Goal: Information Seeking & Learning: Compare options

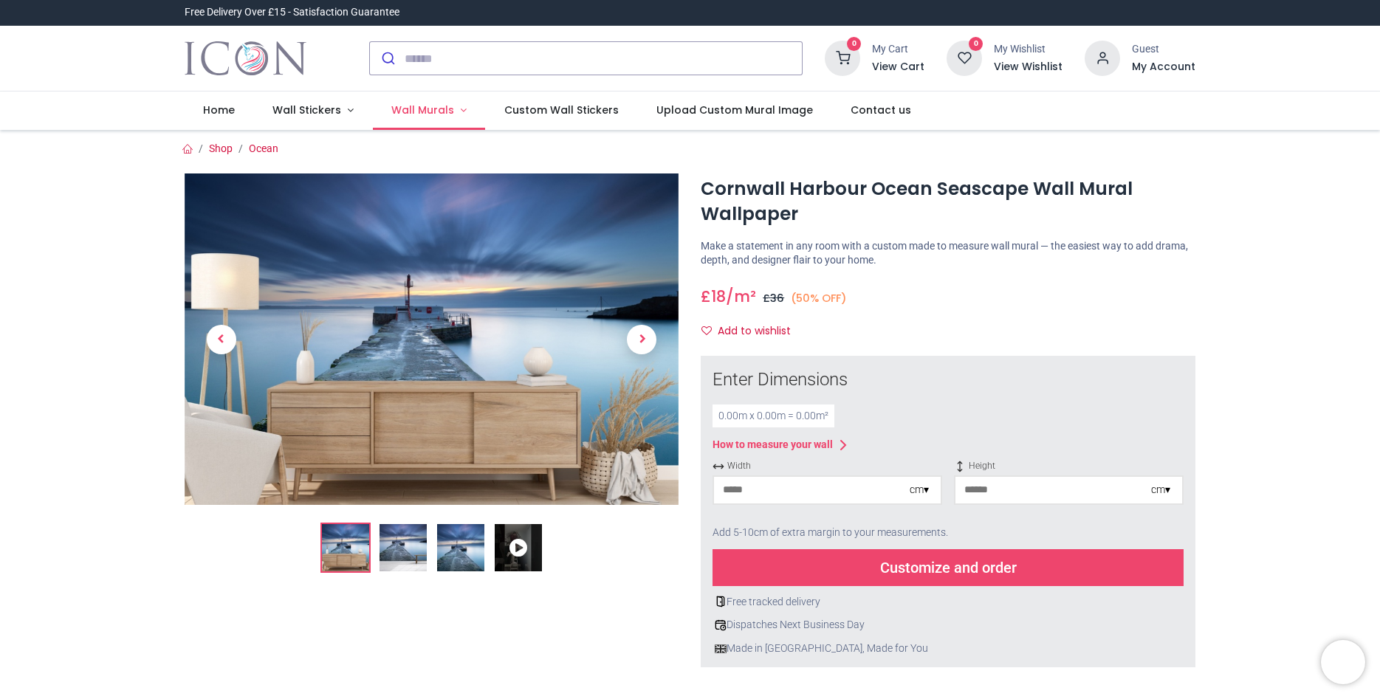
click at [410, 113] on span "Wall Murals" at bounding box center [422, 110] width 63 height 15
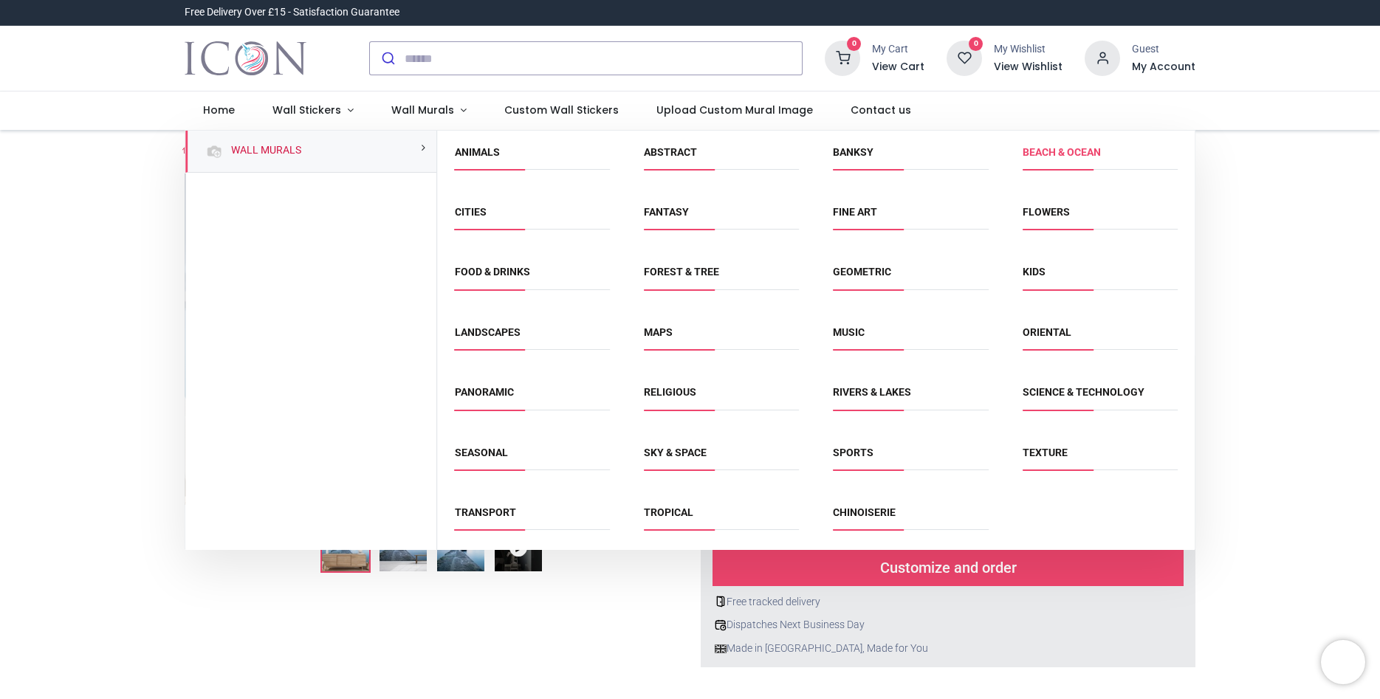
click at [1046, 151] on link "Beach & Ocean" at bounding box center [1062, 152] width 78 height 12
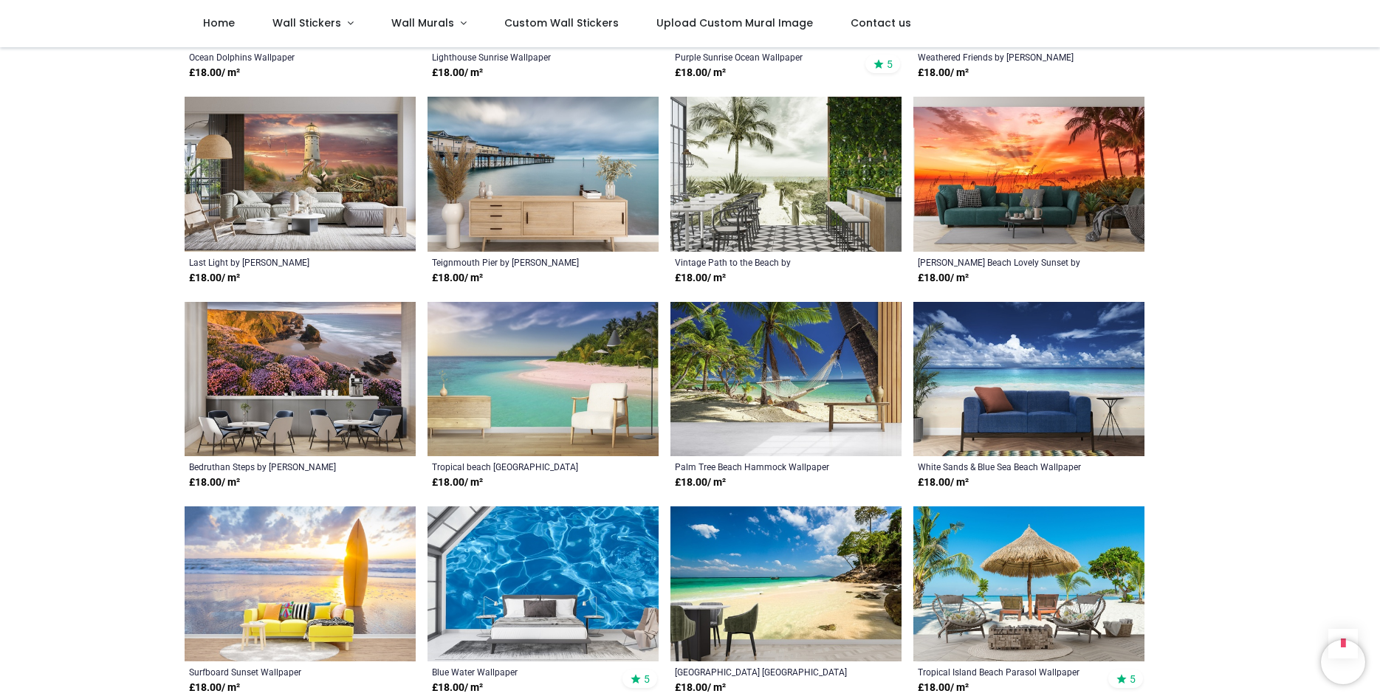
scroll to position [1094, 0]
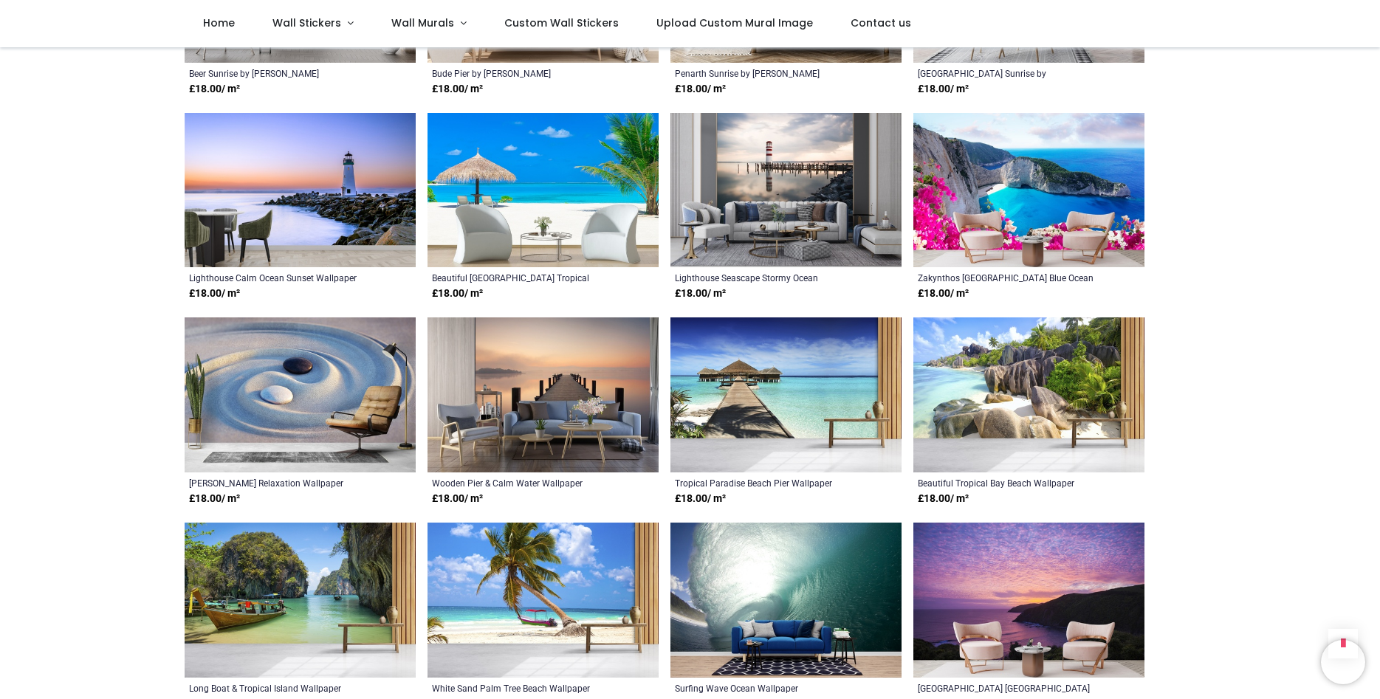
scroll to position [1936, 0]
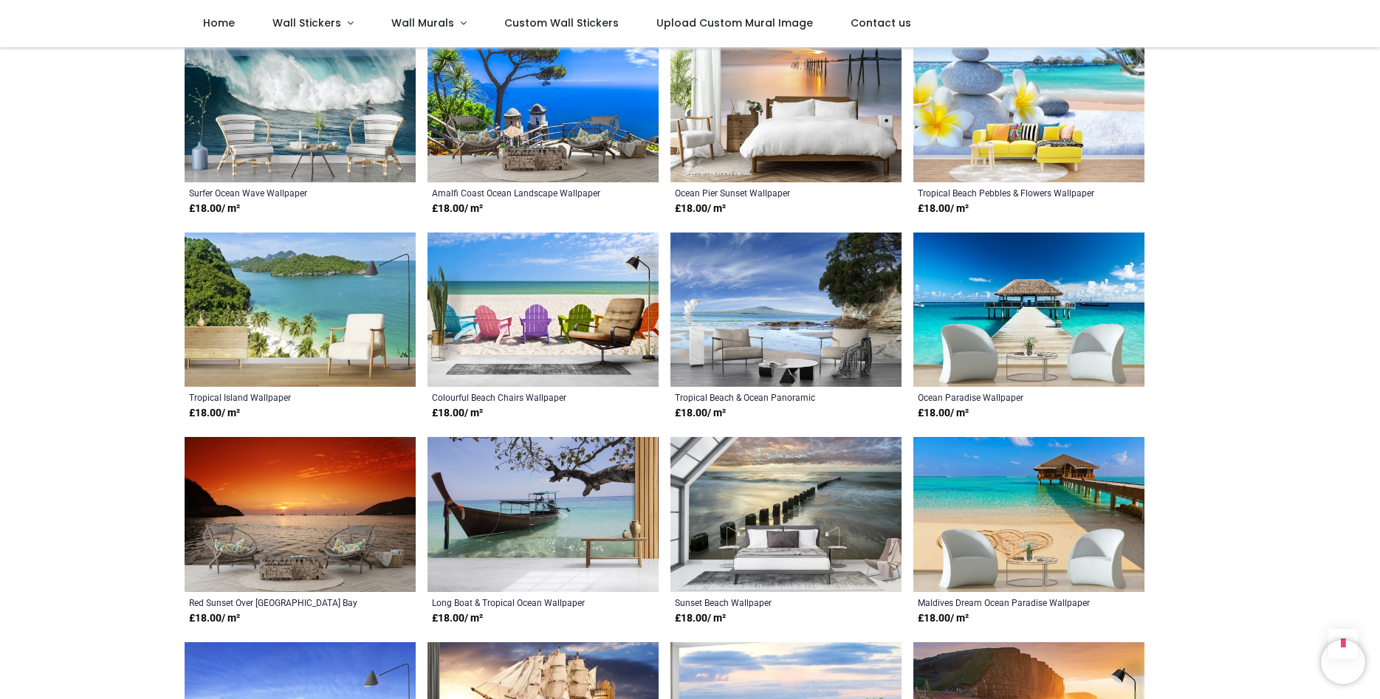
scroll to position [3662, 0]
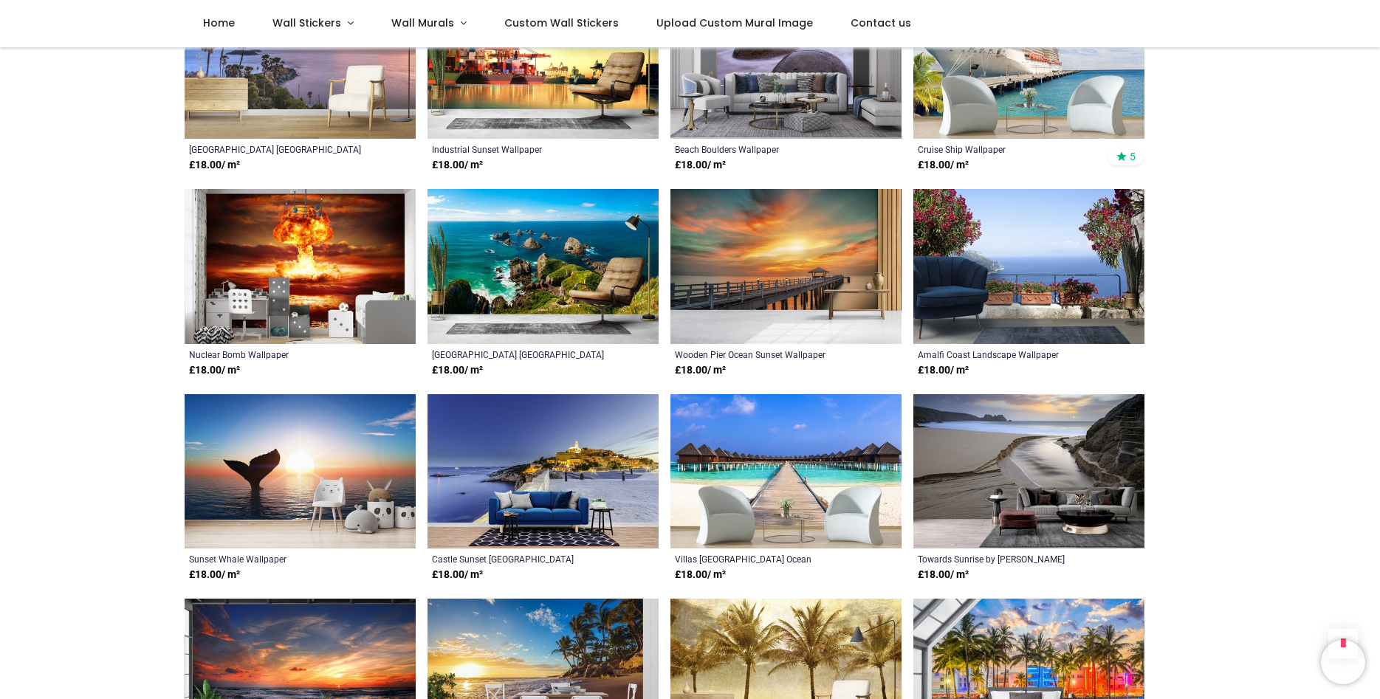
scroll to position [5346, 0]
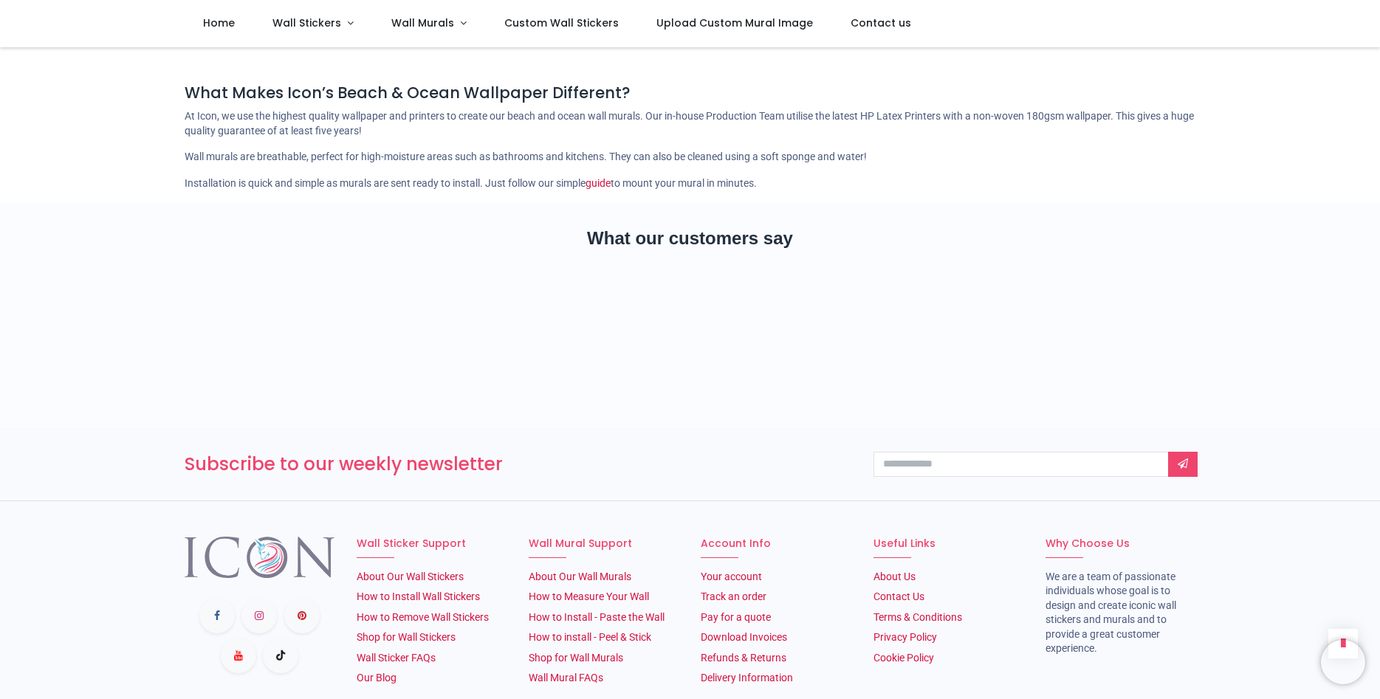
scroll to position [6904, 0]
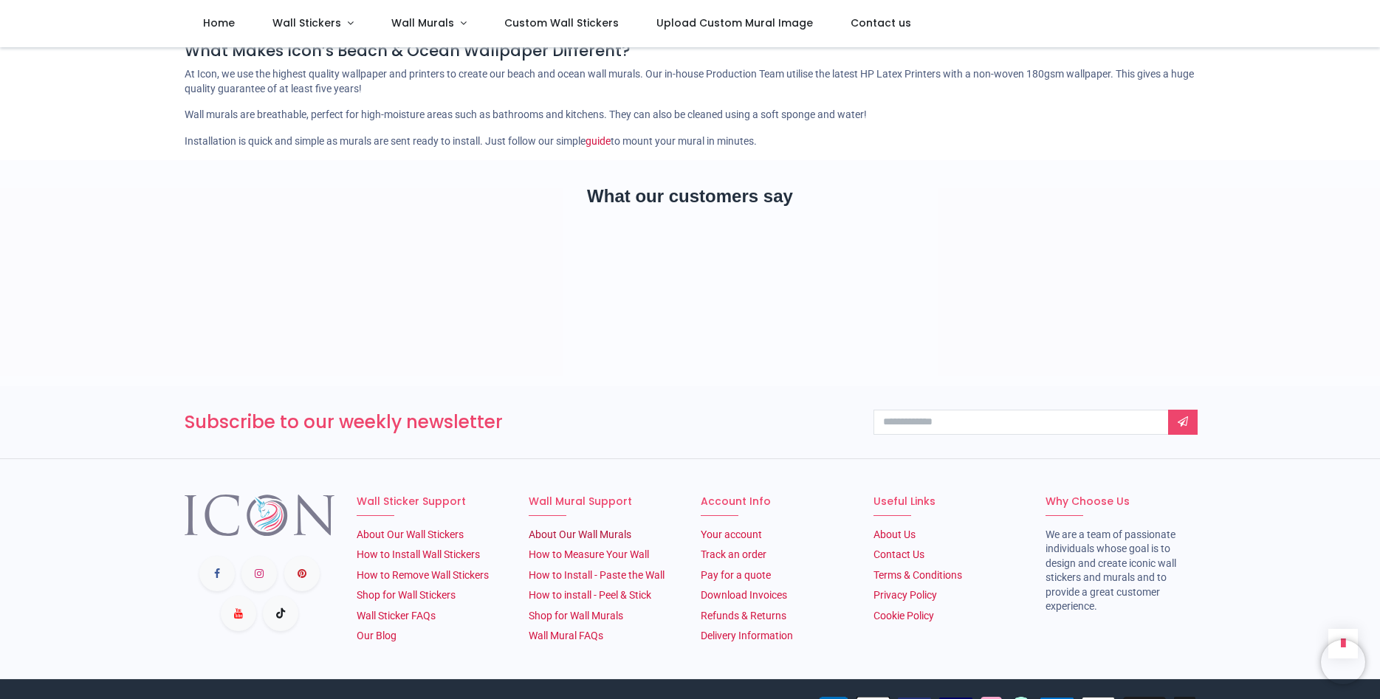
click at [547, 529] on link "About Our Wall Murals" at bounding box center [580, 535] width 103 height 12
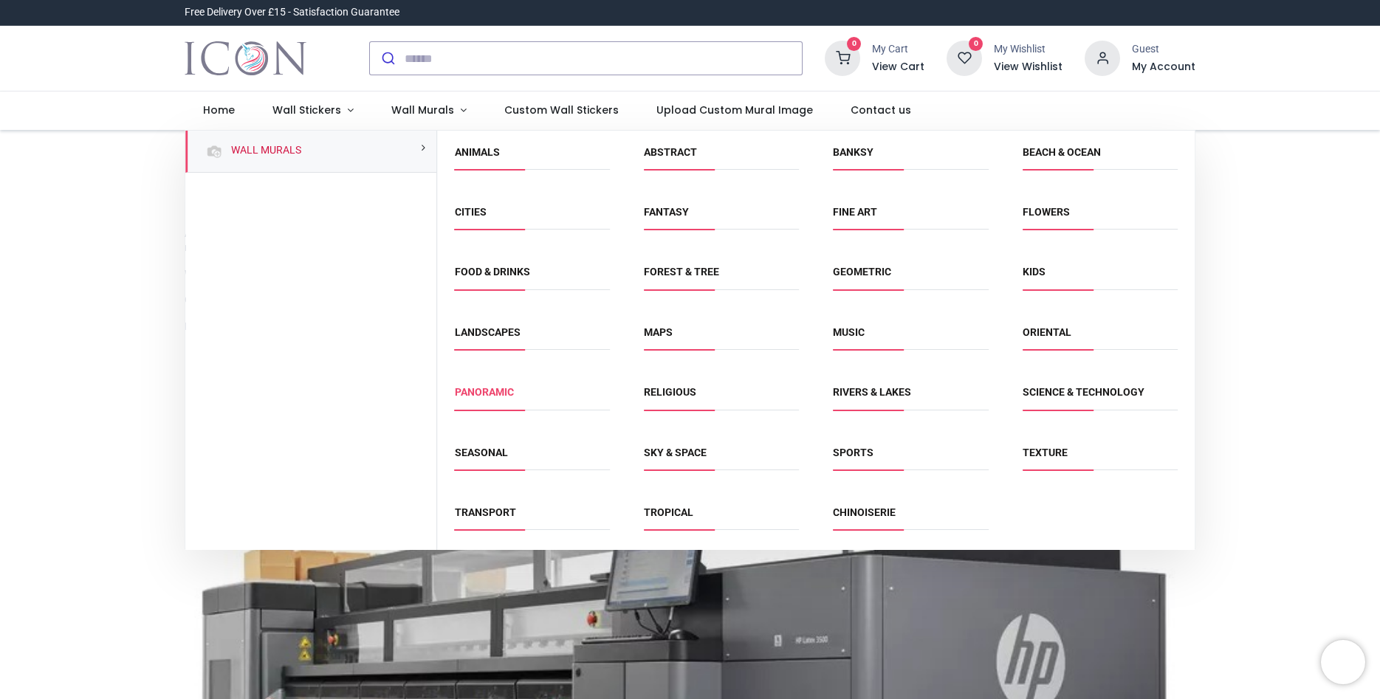
click at [494, 393] on link "Panoramic" at bounding box center [484, 392] width 59 height 12
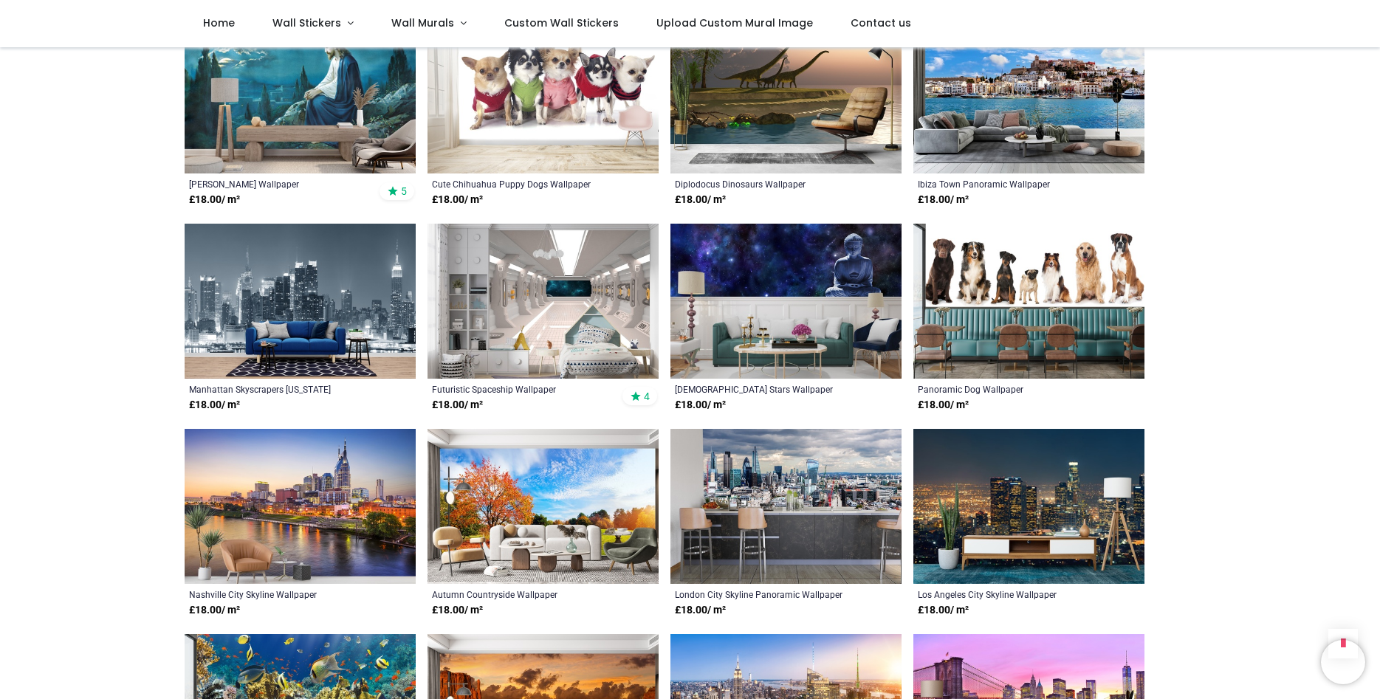
scroll to position [800, 0]
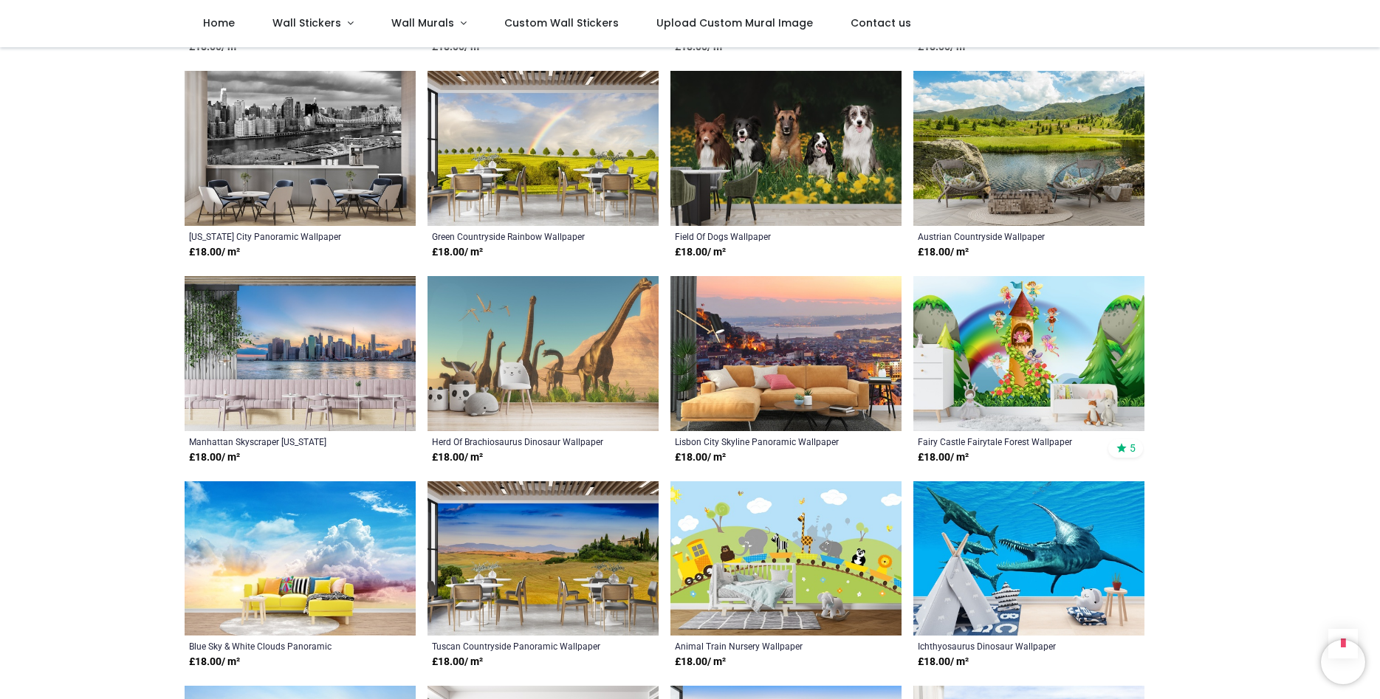
scroll to position [2147, 0]
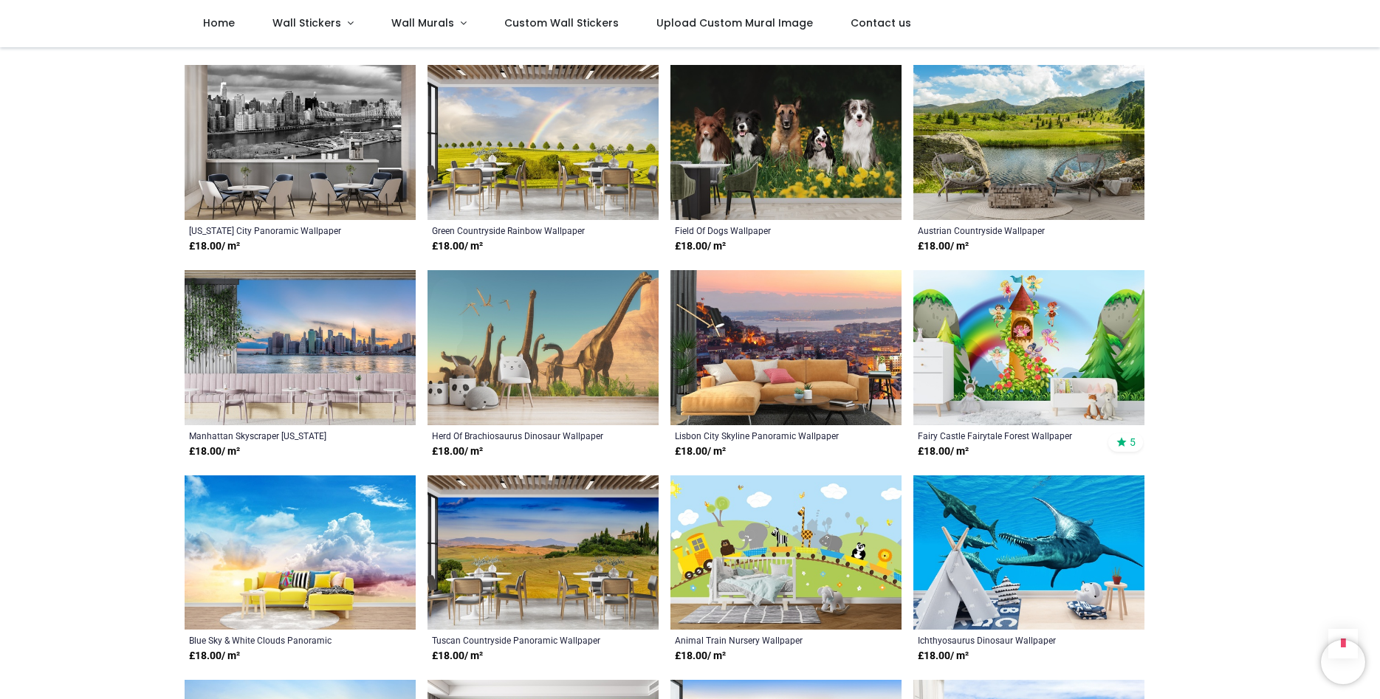
click at [550, 547] on img at bounding box center [543, 553] width 231 height 155
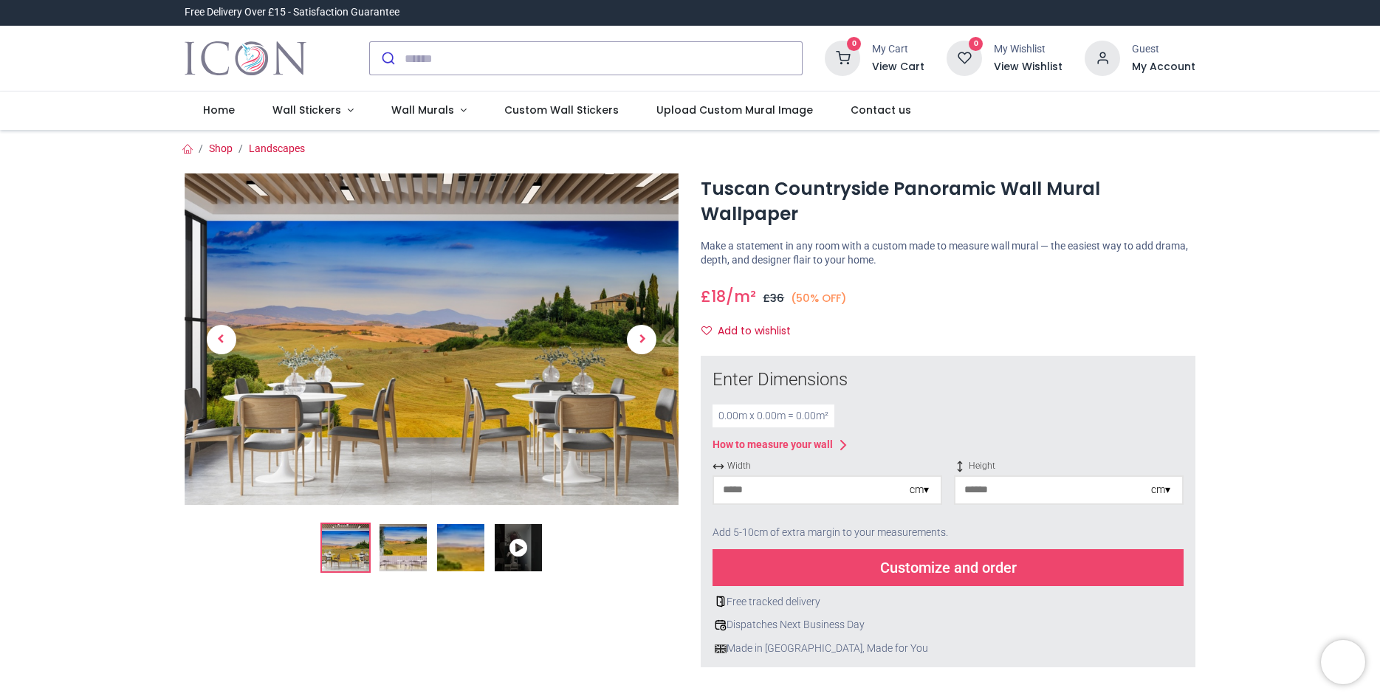
click at [405, 547] on img at bounding box center [403, 547] width 47 height 47
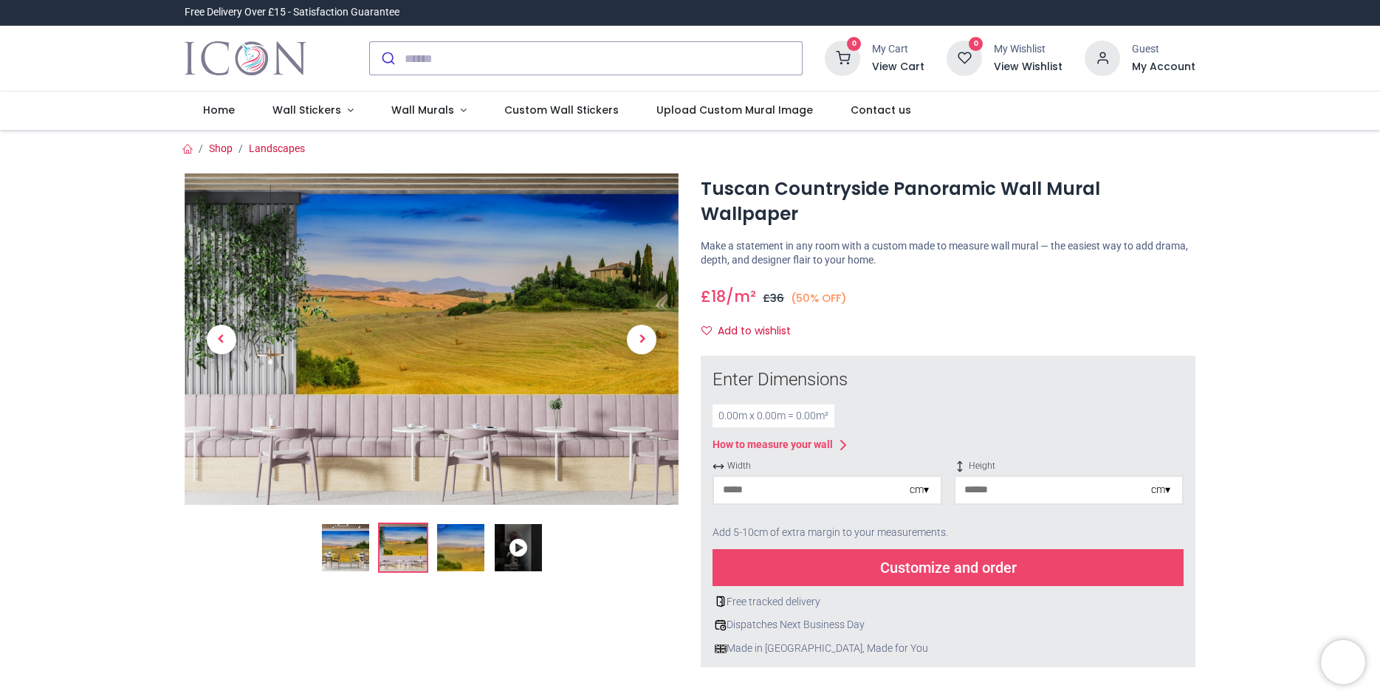
click at [341, 544] on img at bounding box center [345, 547] width 47 height 47
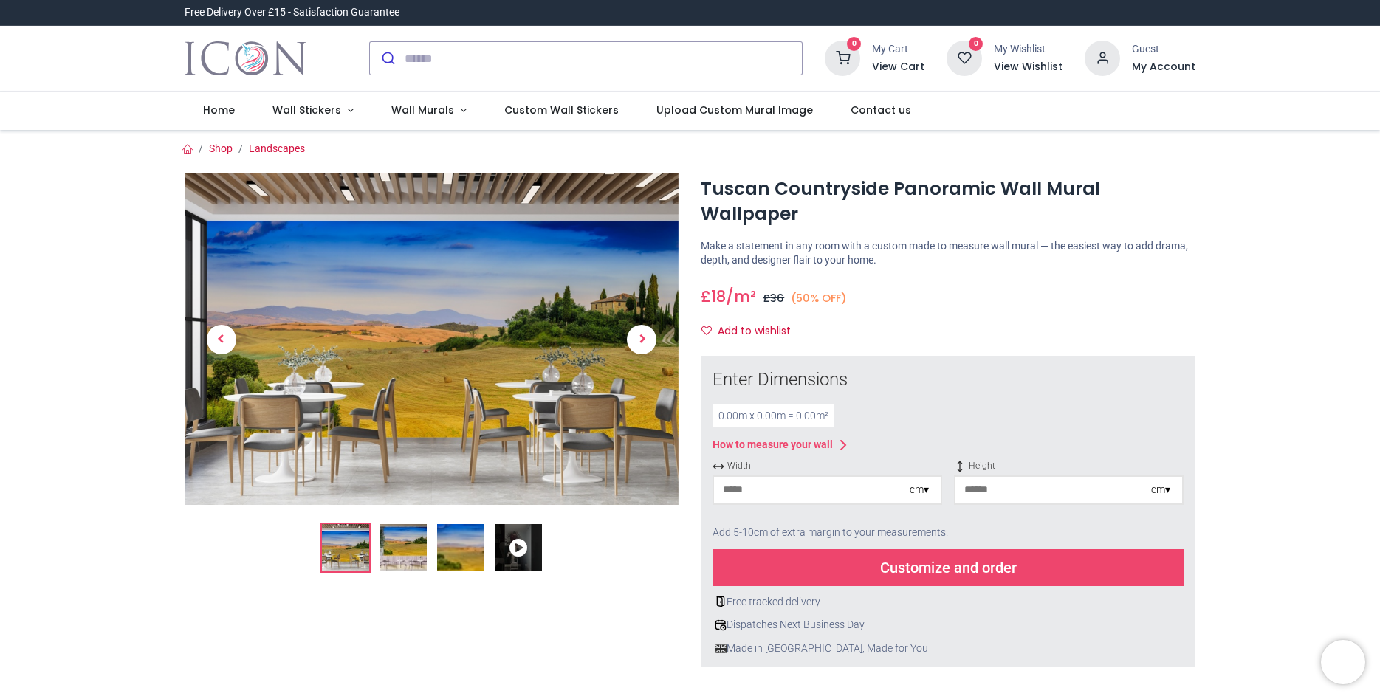
click at [460, 555] on img at bounding box center [460, 547] width 47 height 47
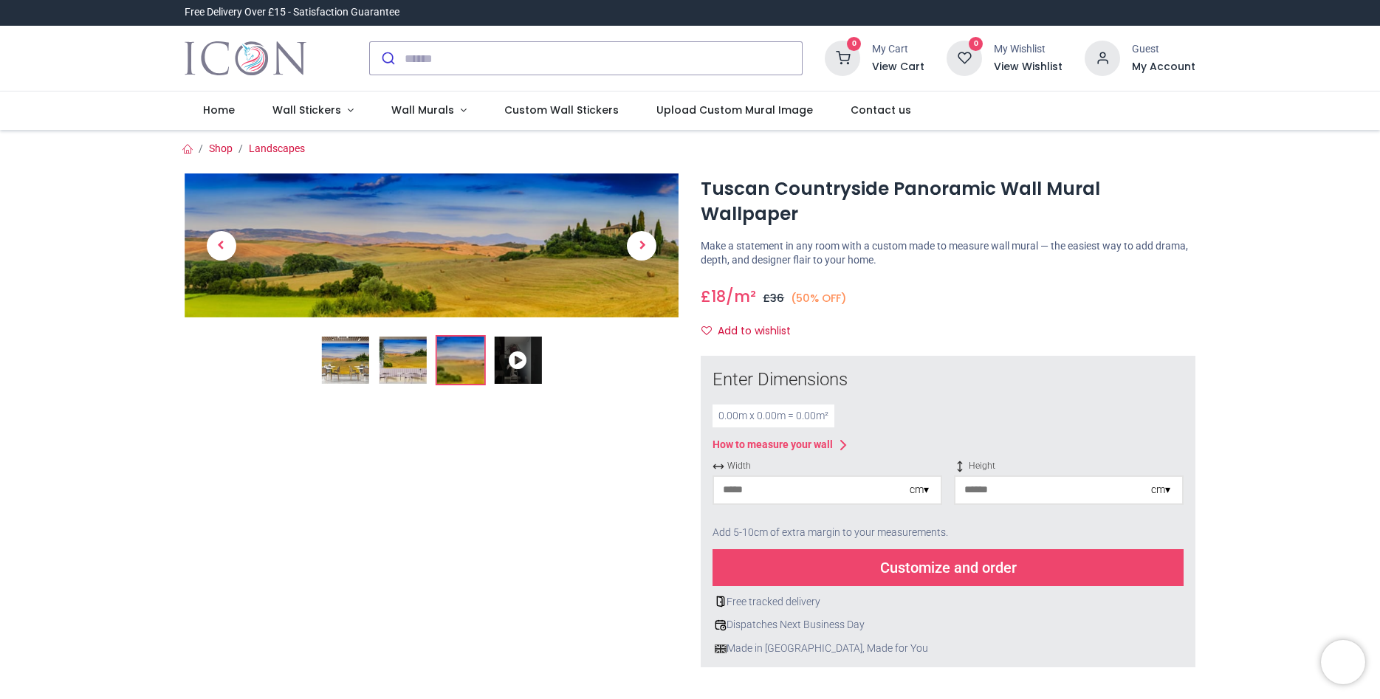
click at [521, 360] on icon at bounding box center [517, 360] width 47 height 47
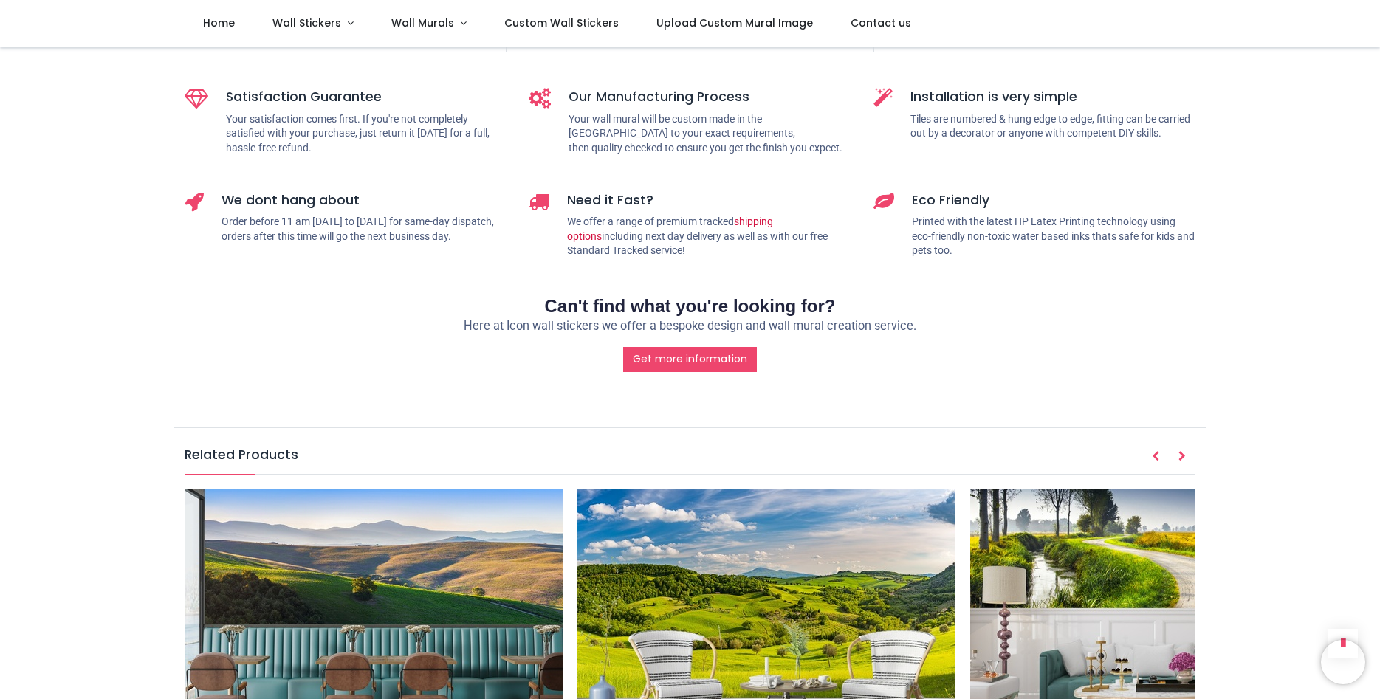
scroll to position [1796, 0]
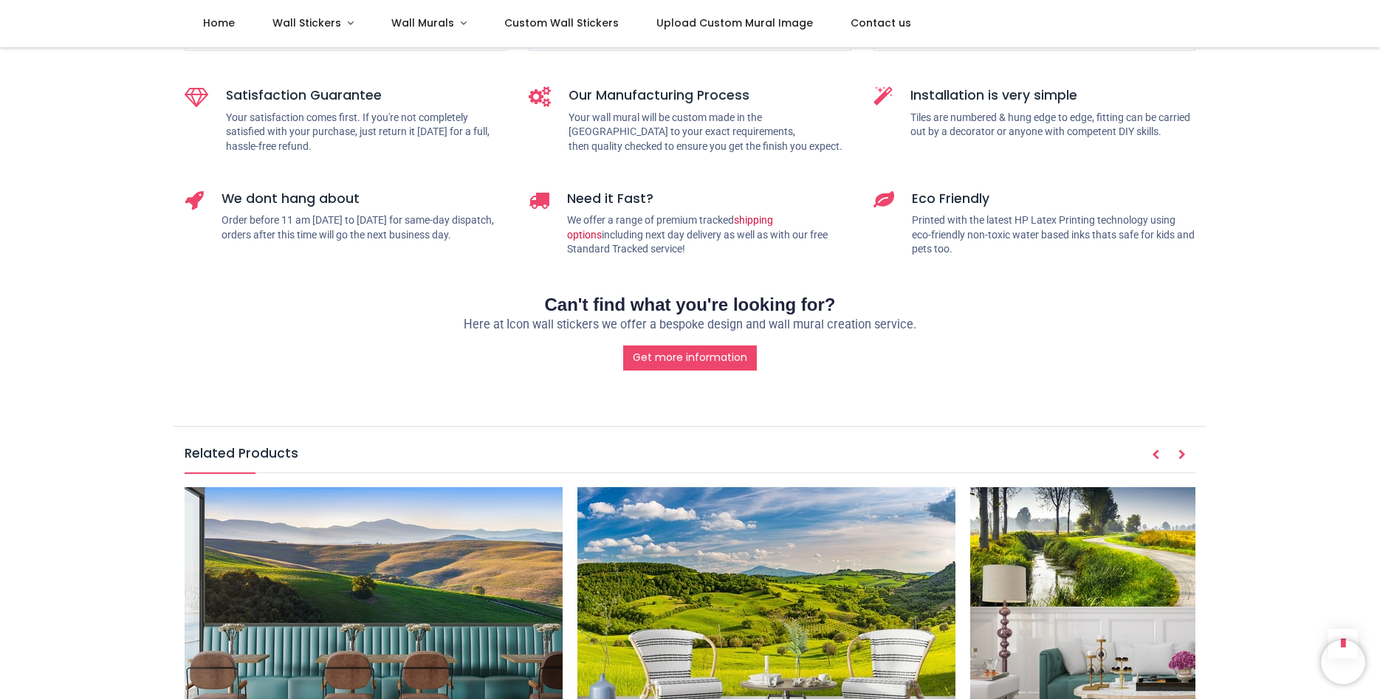
click at [755, 524] on img at bounding box center [767, 613] width 378 height 253
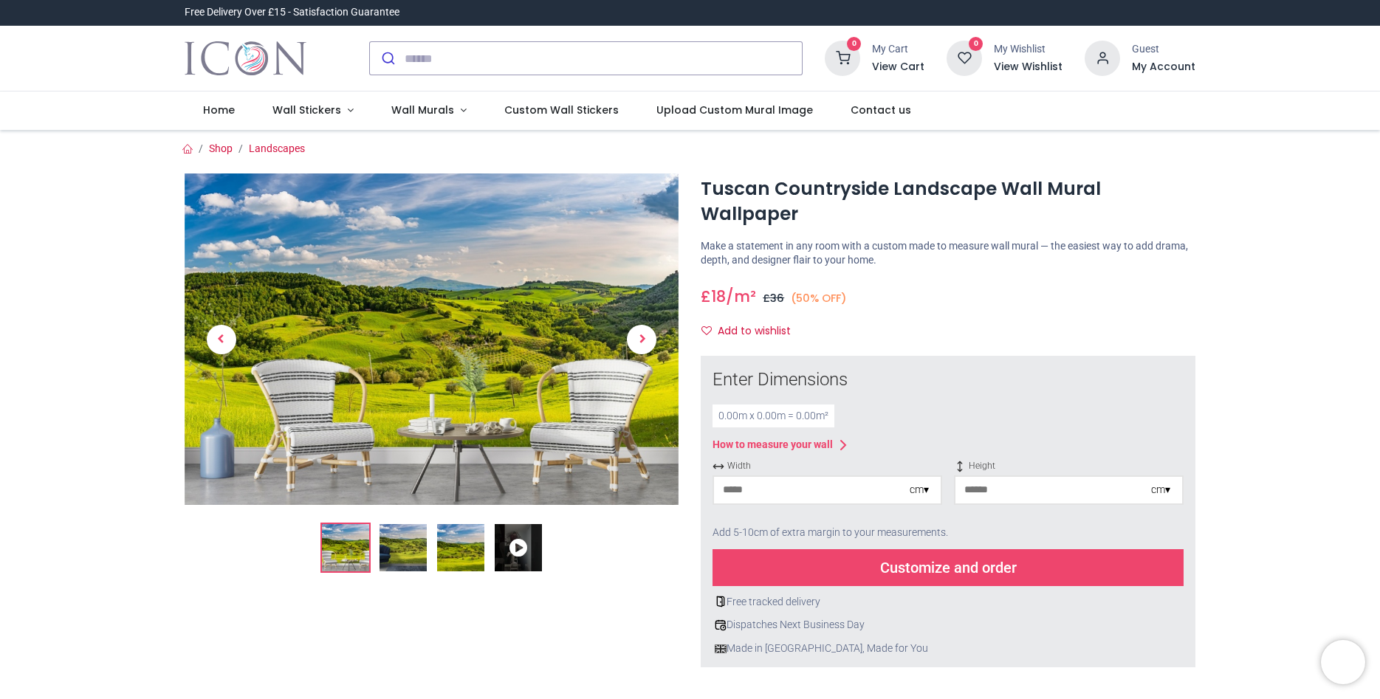
click at [353, 538] on img at bounding box center [345, 547] width 47 height 47
click at [400, 535] on img at bounding box center [403, 547] width 47 height 47
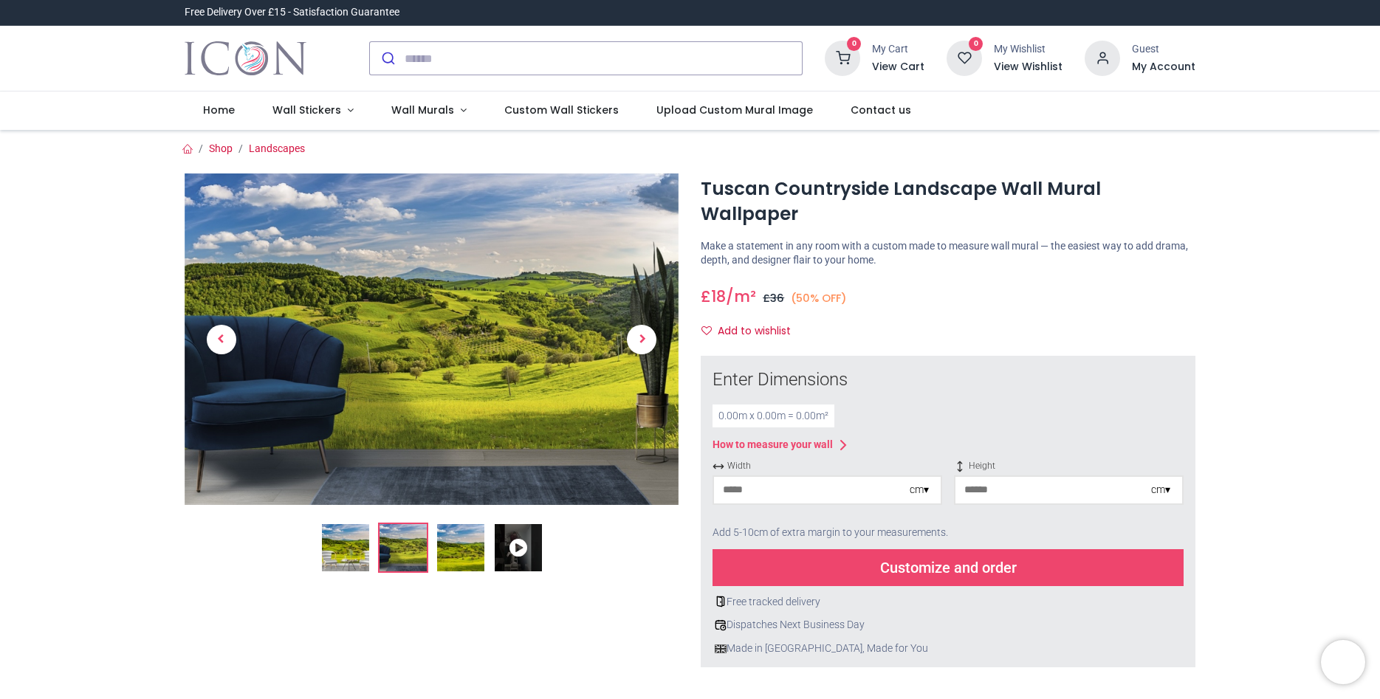
click at [468, 547] on img at bounding box center [460, 547] width 47 height 47
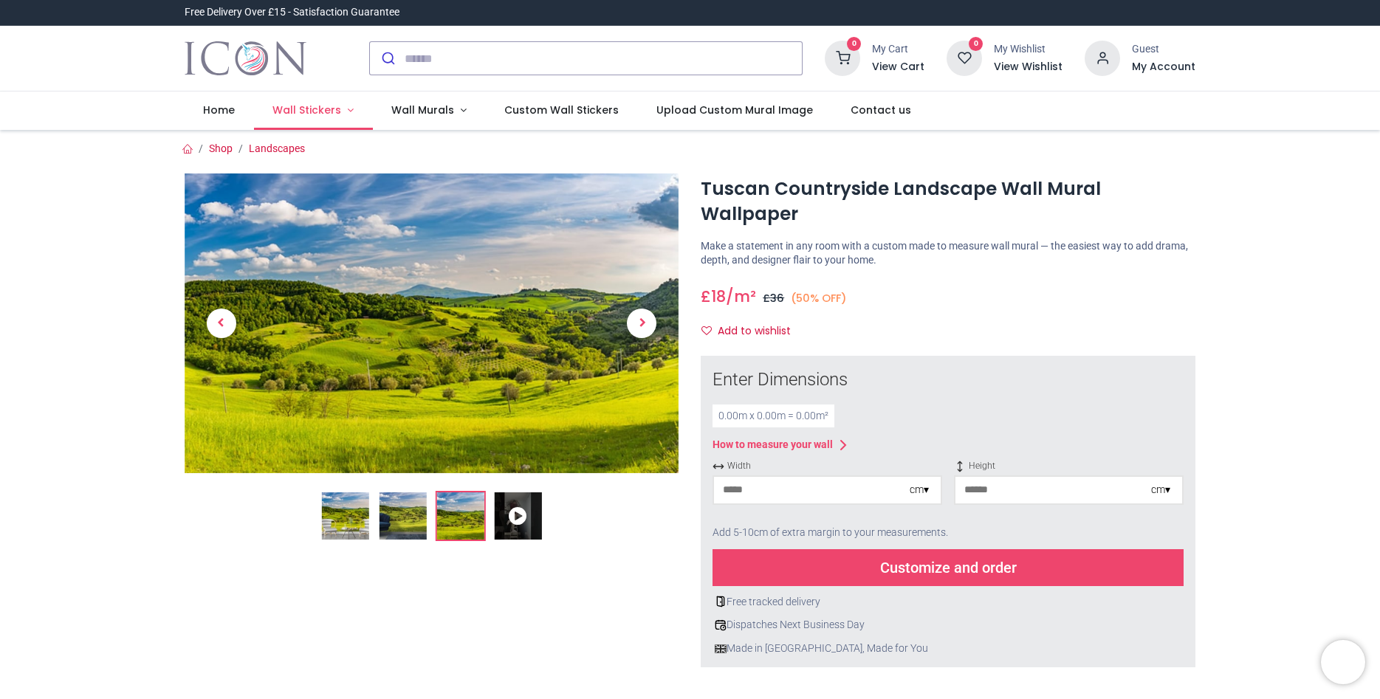
click at [300, 111] on span "Wall Stickers" at bounding box center [307, 110] width 69 height 15
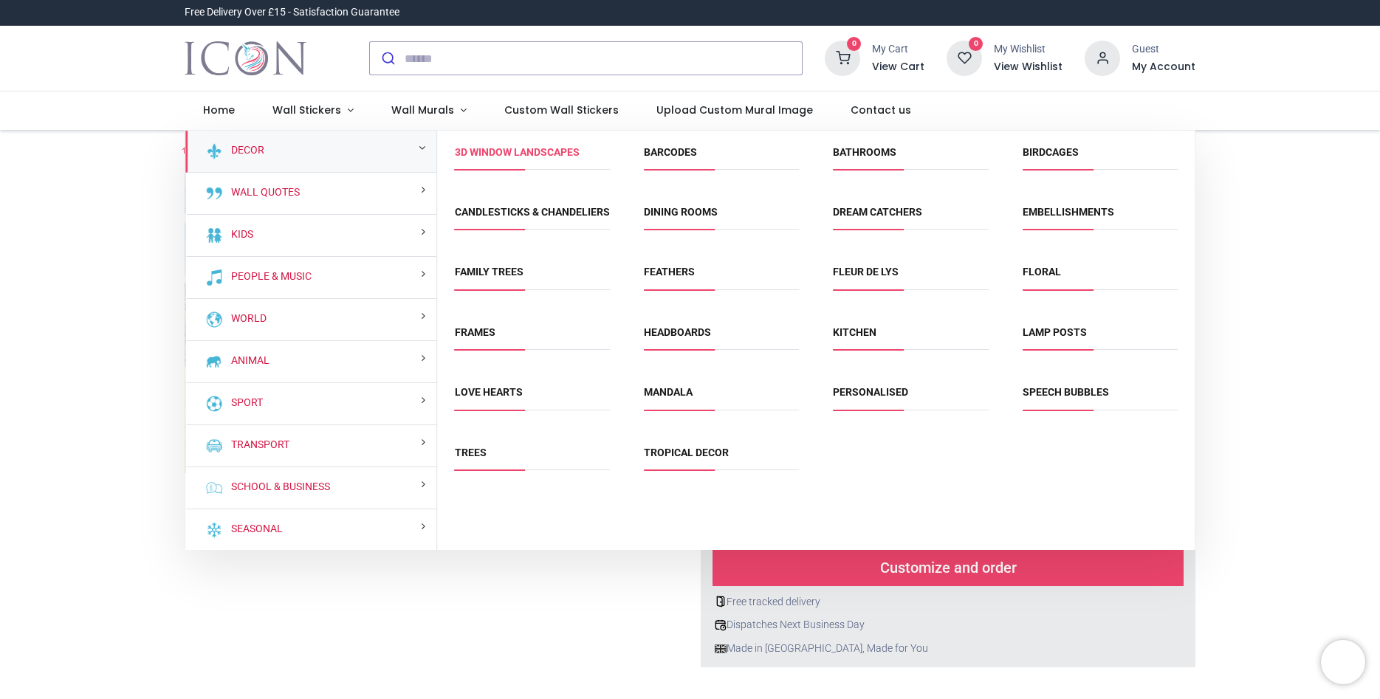
click at [492, 154] on link "3D Window Landscapes" at bounding box center [517, 152] width 125 height 12
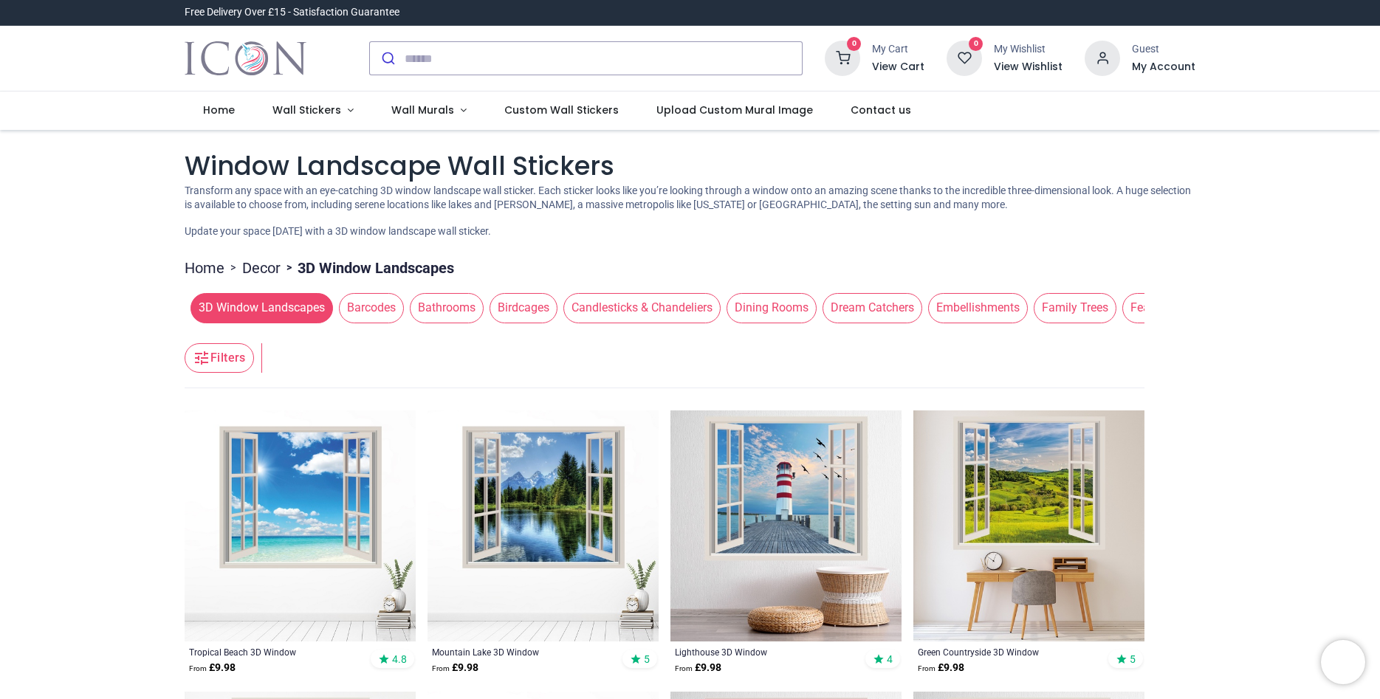
click at [439, 306] on span "Bathrooms" at bounding box center [447, 308] width 74 height 30
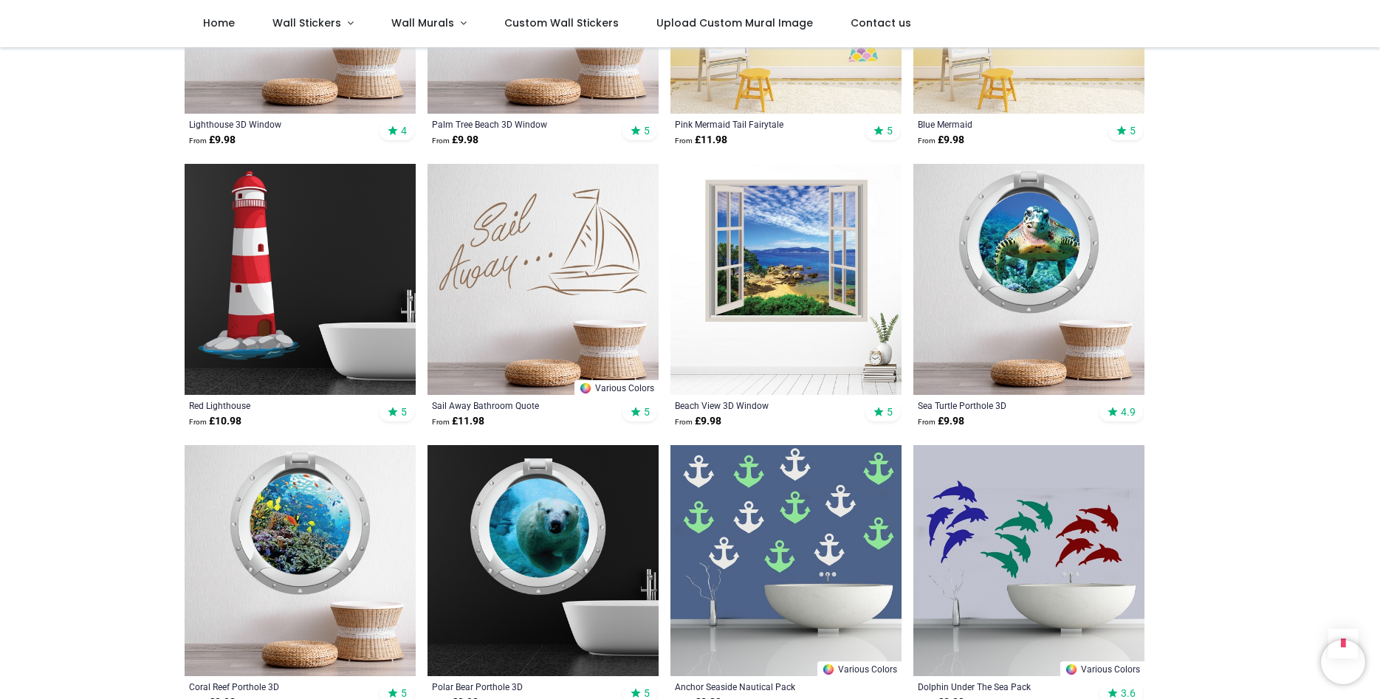
scroll to position [1796, 0]
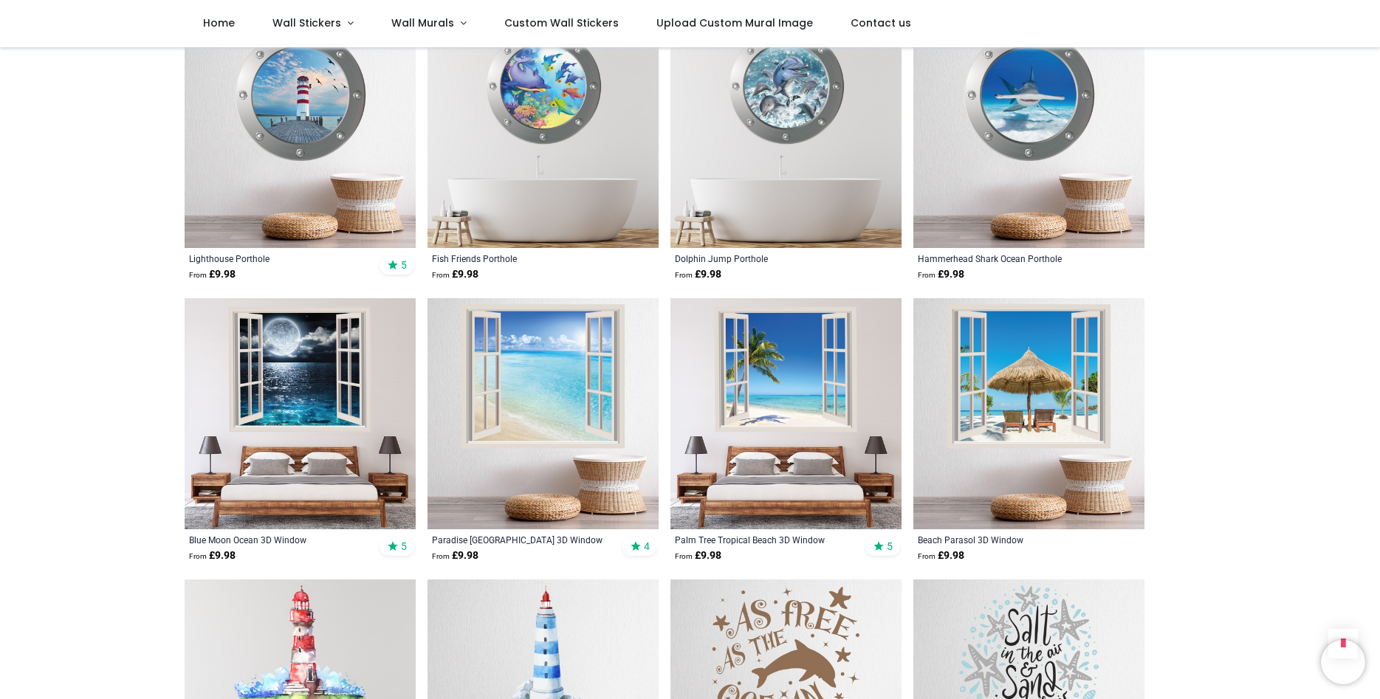
scroll to position [3143, 0]
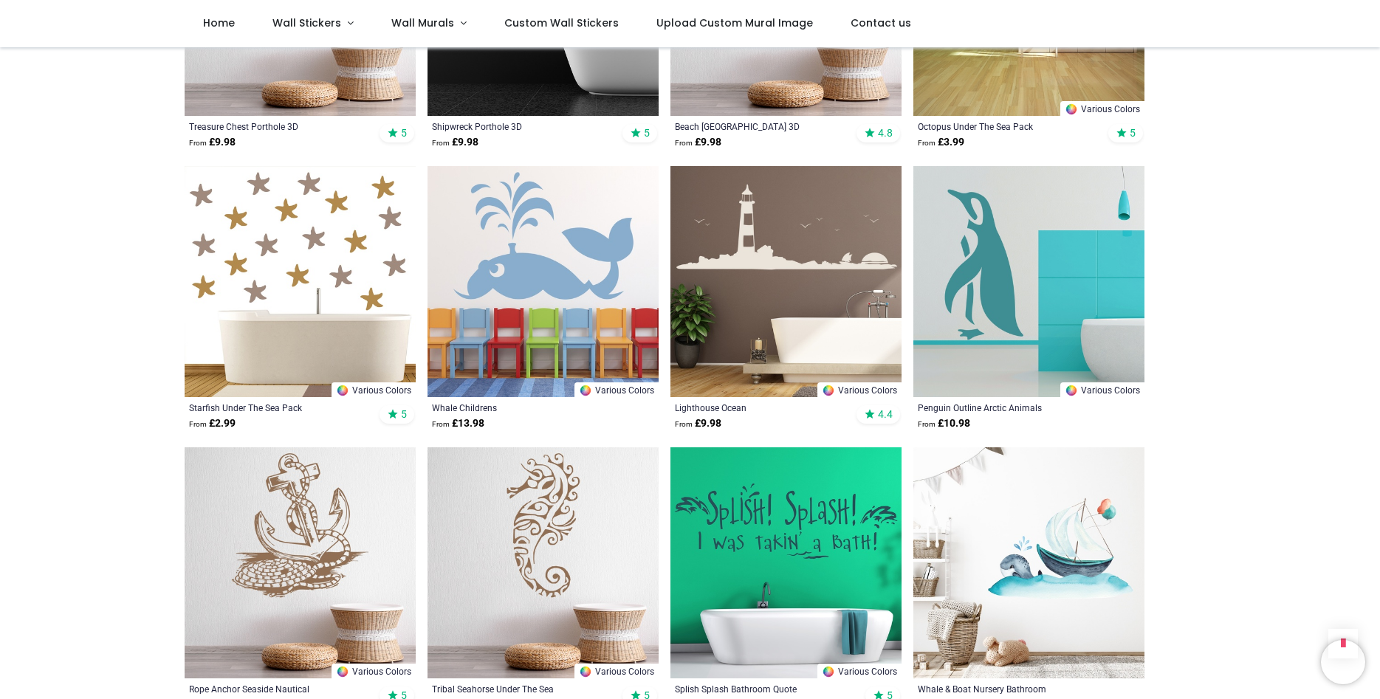
scroll to position [5276, 0]
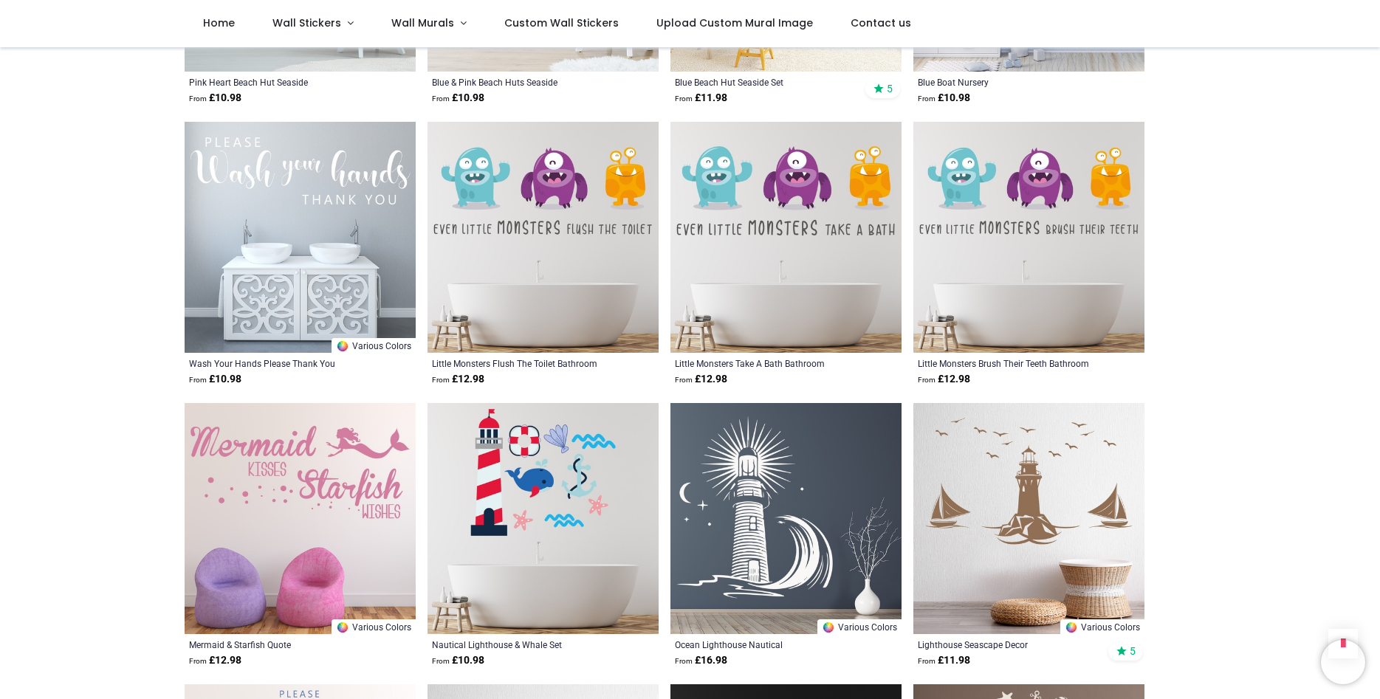
scroll to position [6735, 0]
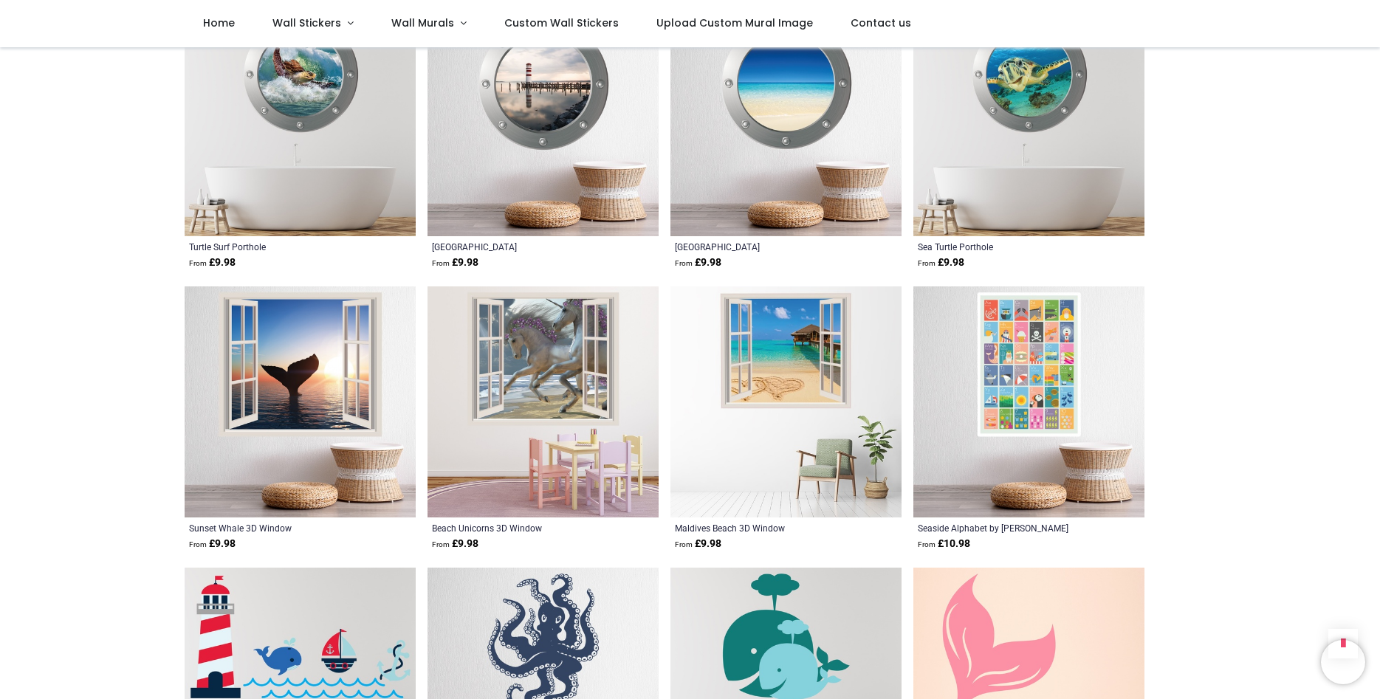
scroll to position [8644, 0]
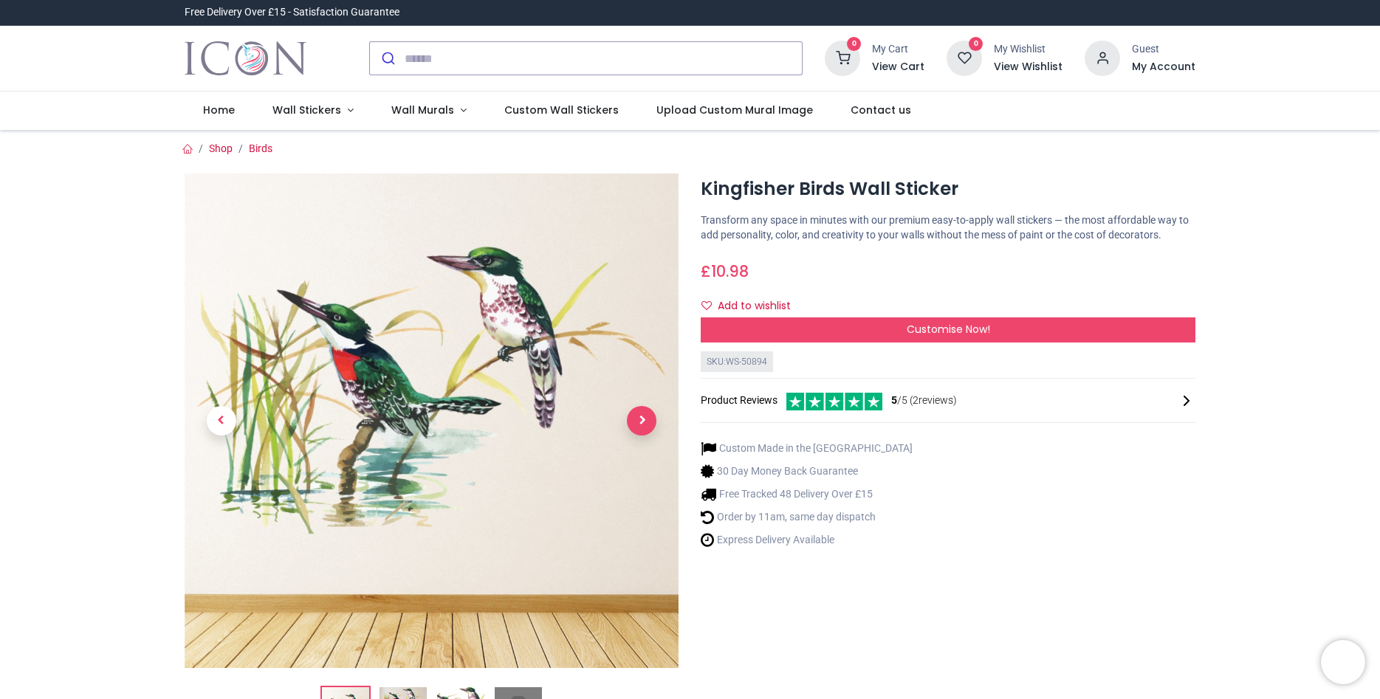
click at [641, 420] on span "Next" at bounding box center [642, 421] width 30 height 30
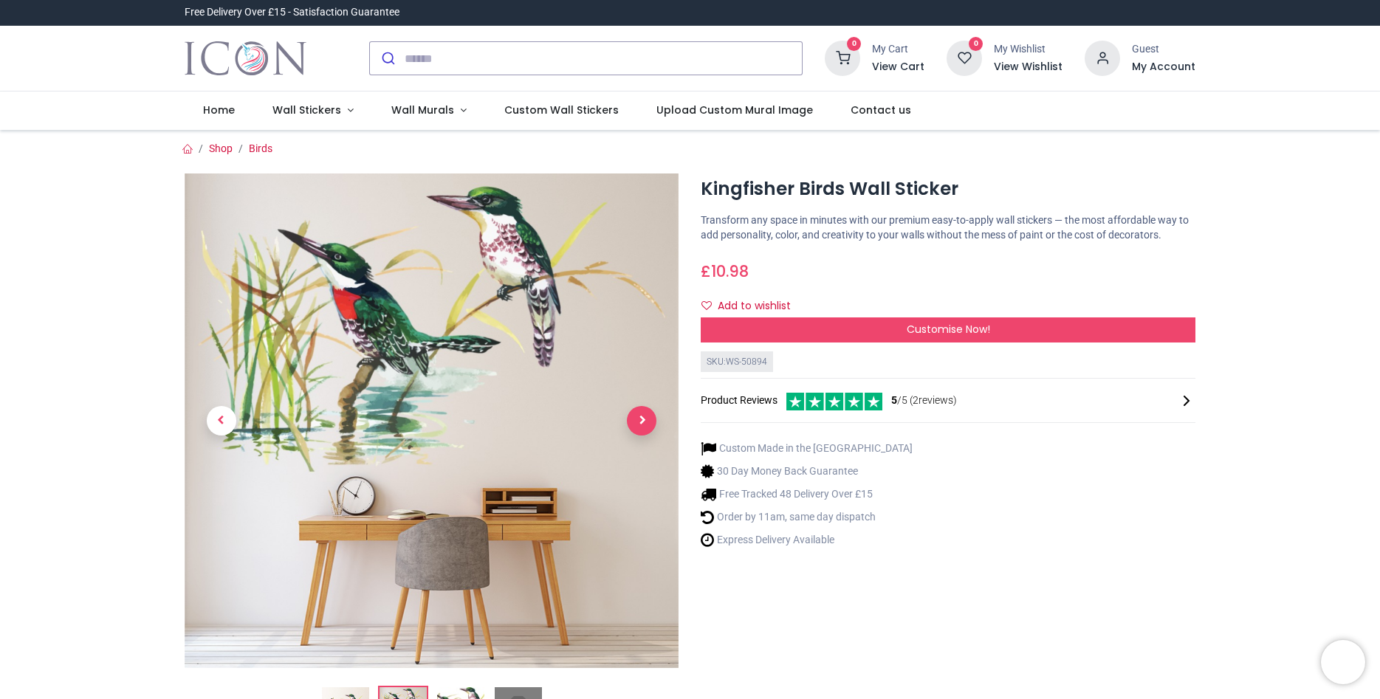
click at [641, 420] on span "Next" at bounding box center [642, 421] width 30 height 30
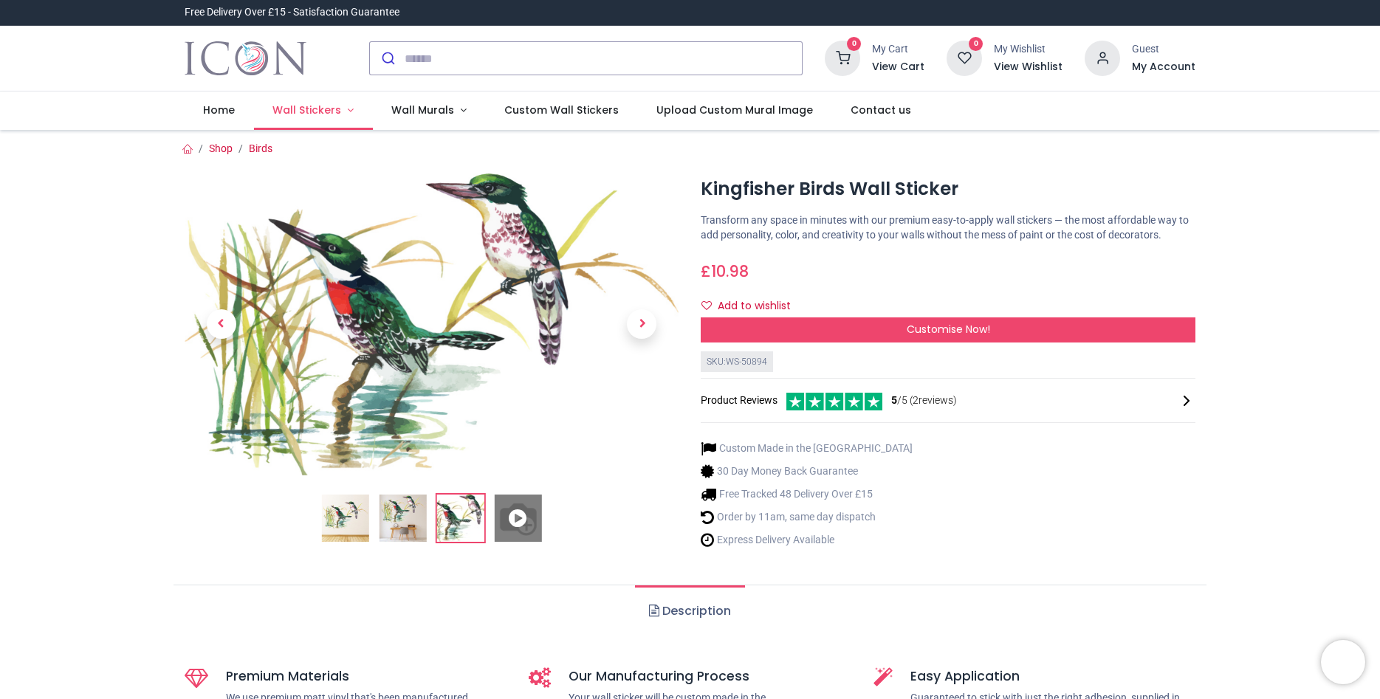
click at [300, 112] on span "Wall Stickers" at bounding box center [307, 110] width 69 height 15
